Goal: Task Accomplishment & Management: Complete application form

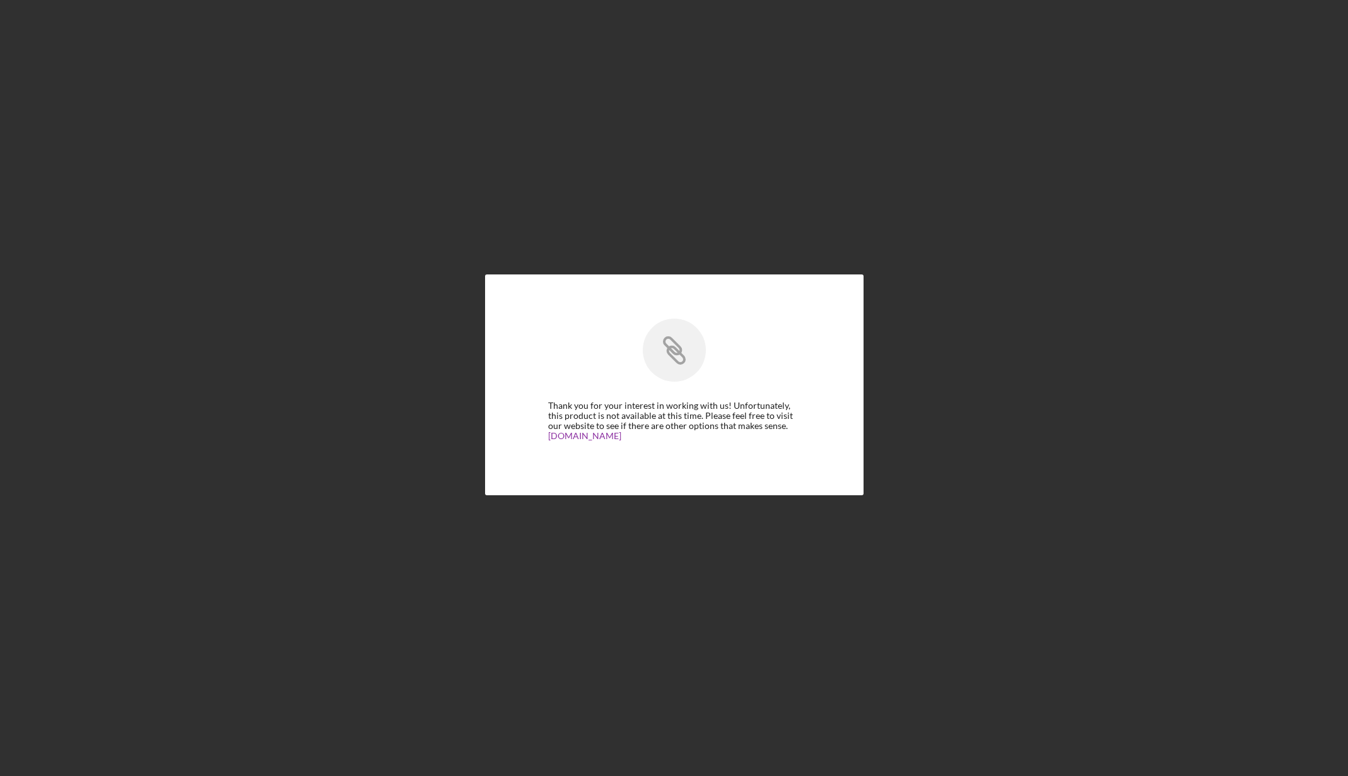
click at [417, 148] on div "Icon/Link Thank you for your interest in working with us! Unfortunately, this p…" at bounding box center [673, 384] width 1335 height 769
